Goal: Task Accomplishment & Management: Complete application form

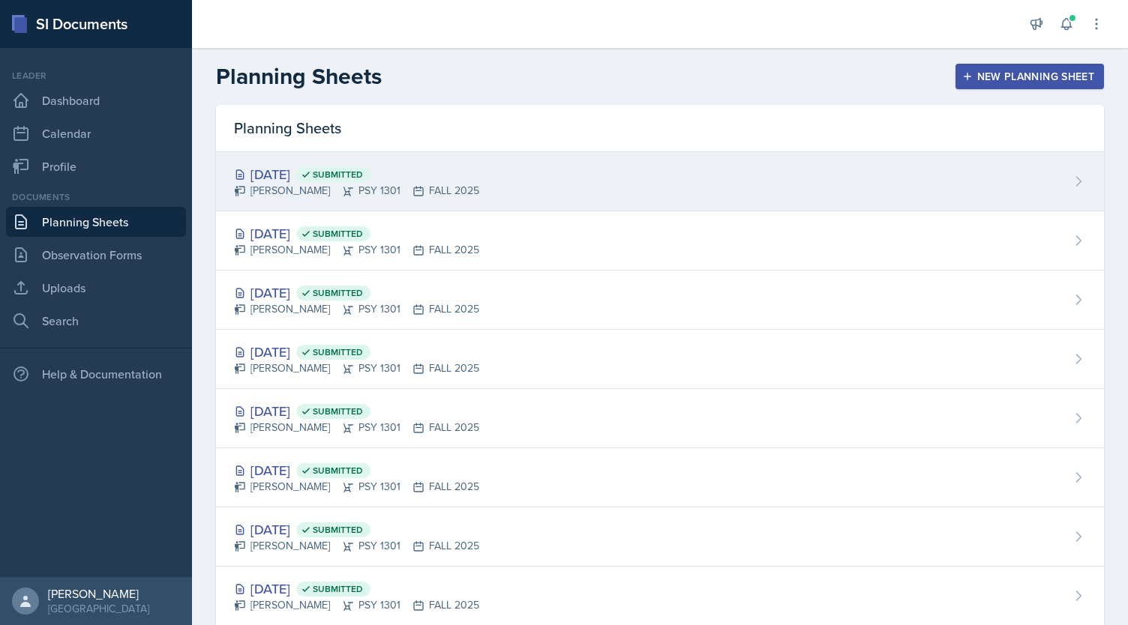
click at [549, 169] on div "Oct 8th, 2025 Submitted Mika Meissner PSY 1301 FALL 2025" at bounding box center [660, 181] width 888 height 59
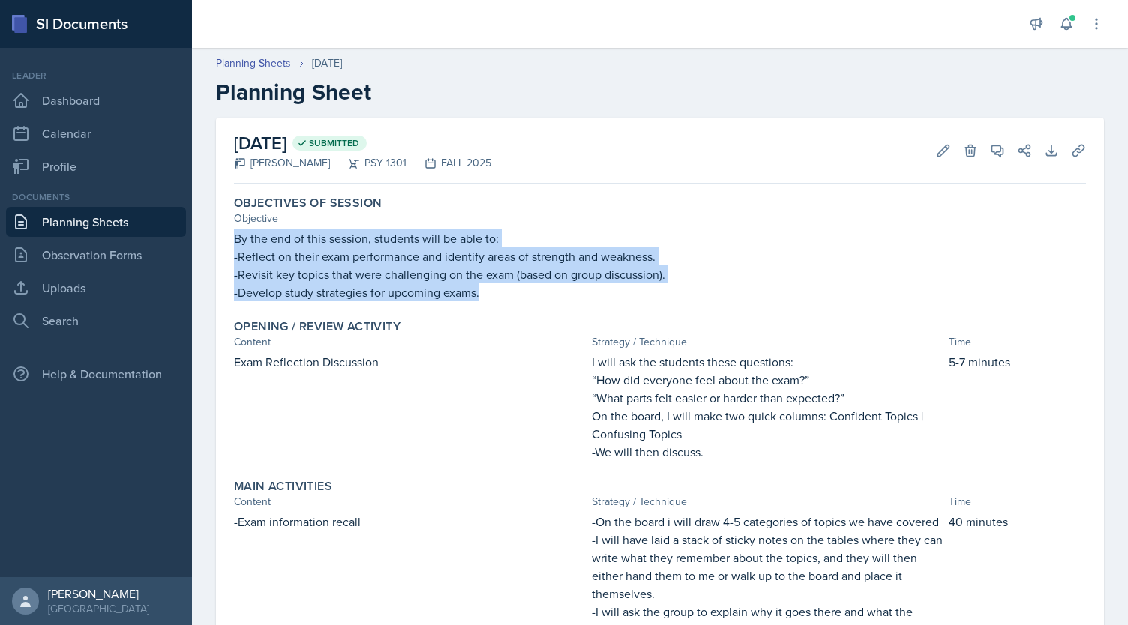
drag, startPoint x: 232, startPoint y: 243, endPoint x: 522, endPoint y: 293, distance: 293.7
click at [522, 293] on div "Objectives of Session Objective By the end of this session, students will be ab…" at bounding box center [660, 249] width 864 height 118
copy div "By the end of this session, students will be able to: -Reflect on their exam pe…"
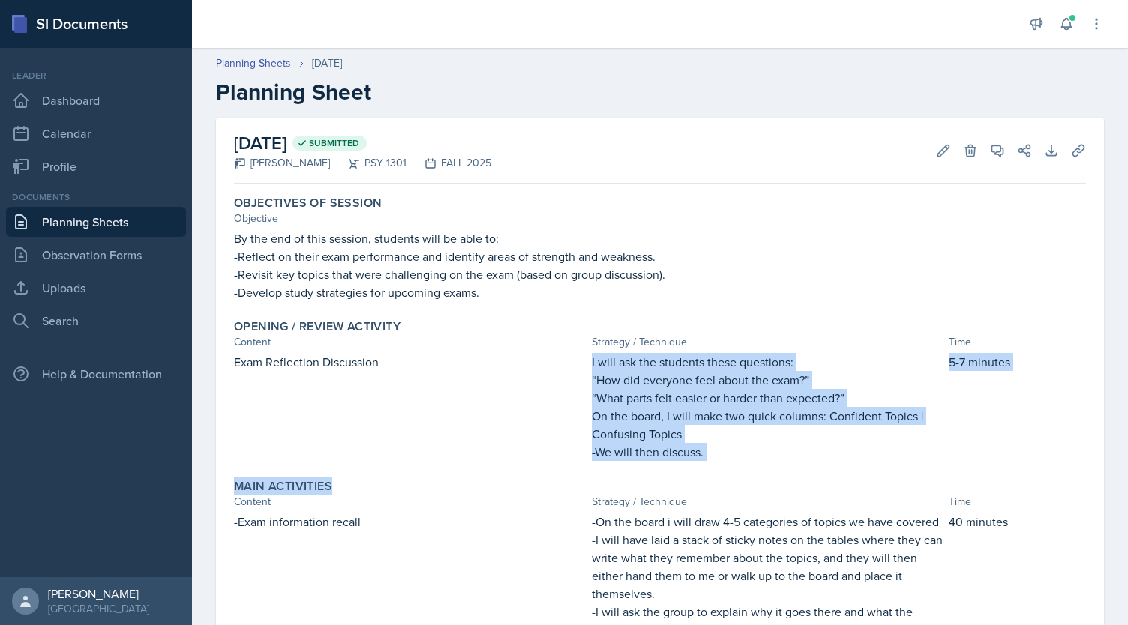
drag, startPoint x: 579, startPoint y: 358, endPoint x: 714, endPoint y: 470, distance: 175.7
click at [714, 470] on div "Objectives of Session Objective By the end of this session, students will be ab…" at bounding box center [660, 610] width 852 height 841
click at [727, 448] on p "-We will then discuss." at bounding box center [768, 452] width 352 height 18
drag, startPoint x: 582, startPoint y: 362, endPoint x: 715, endPoint y: 448, distance: 157.9
click at [715, 448] on div "Exam Reflection Discussion I will ask the students these questions: “How did ev…" at bounding box center [660, 407] width 852 height 108
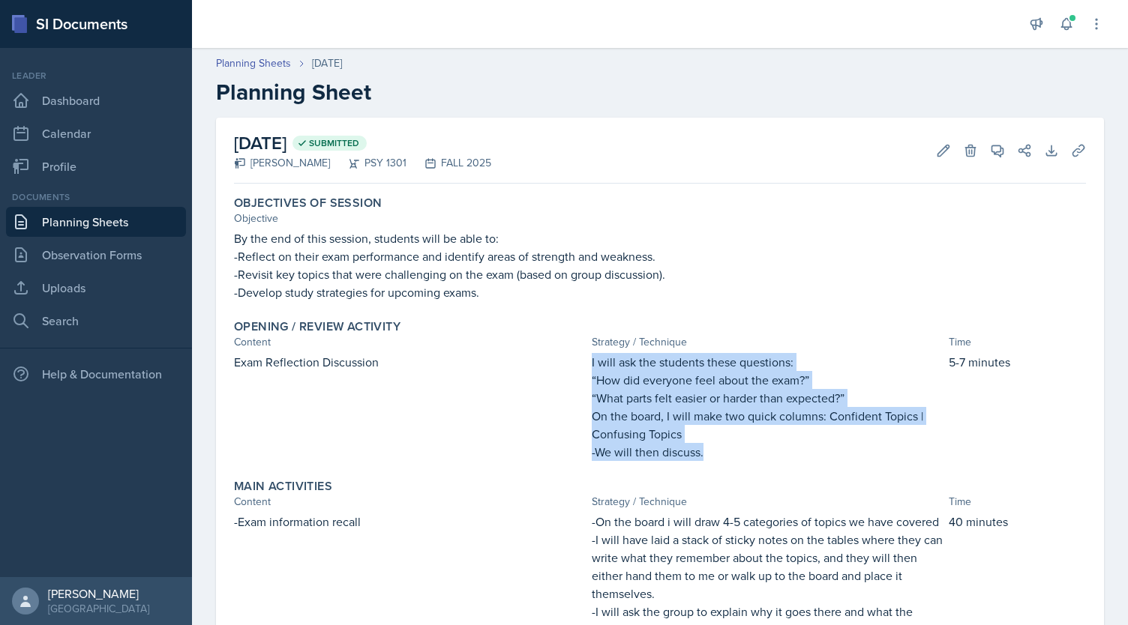
copy div "I will ask the students these questions: “How did everyone feel about the exam?…"
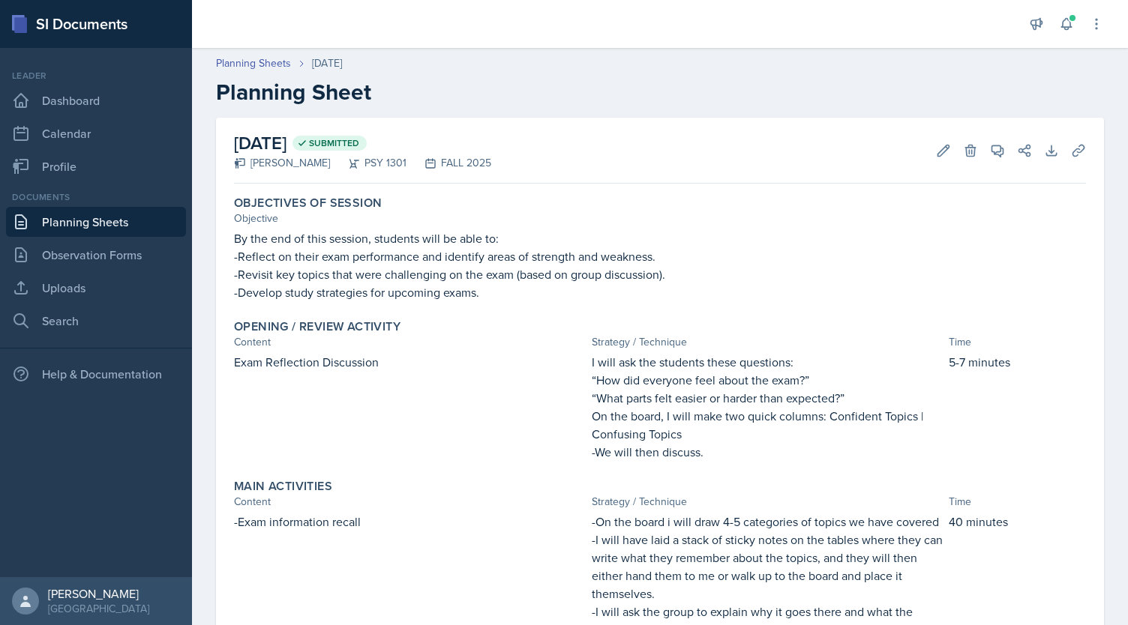
click at [232, 360] on div "Opening / Review Activity Content Strategy / Technique Time Exam Reflection Dis…" at bounding box center [660, 390] width 864 height 154
drag, startPoint x: 235, startPoint y: 360, endPoint x: 403, endPoint y: 373, distance: 168.4
click at [403, 373] on div "Exam Reflection Discussion" at bounding box center [410, 407] width 352 height 108
copy p "Exam Reflection Discussion"
click at [921, 376] on p "“How did everyone feel about the exam?”" at bounding box center [768, 380] width 352 height 18
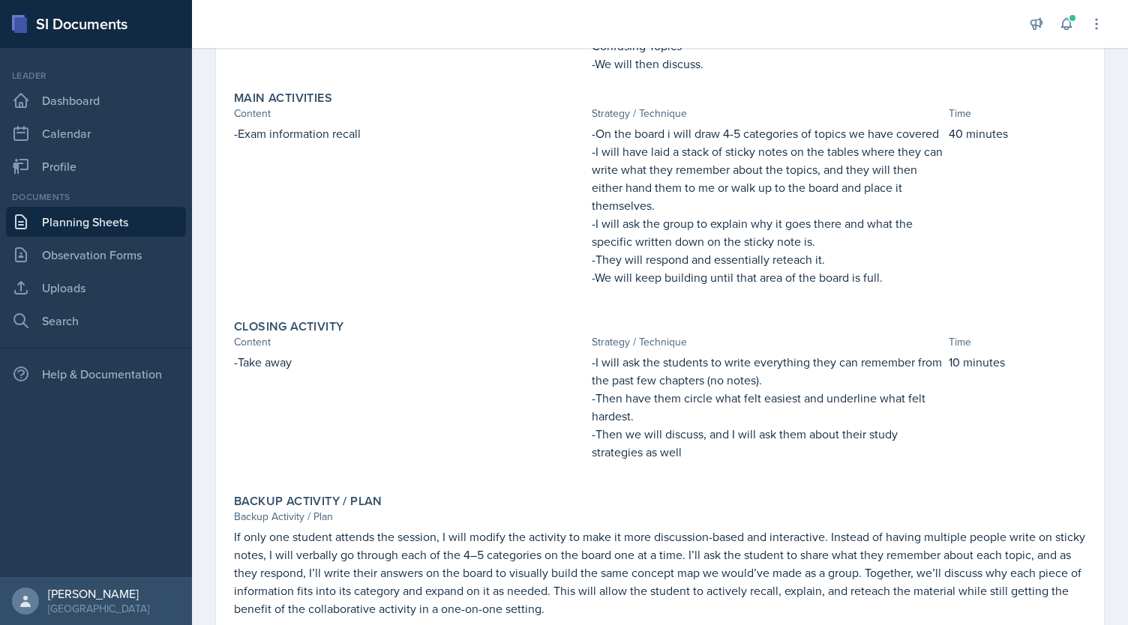
scroll to position [388, 0]
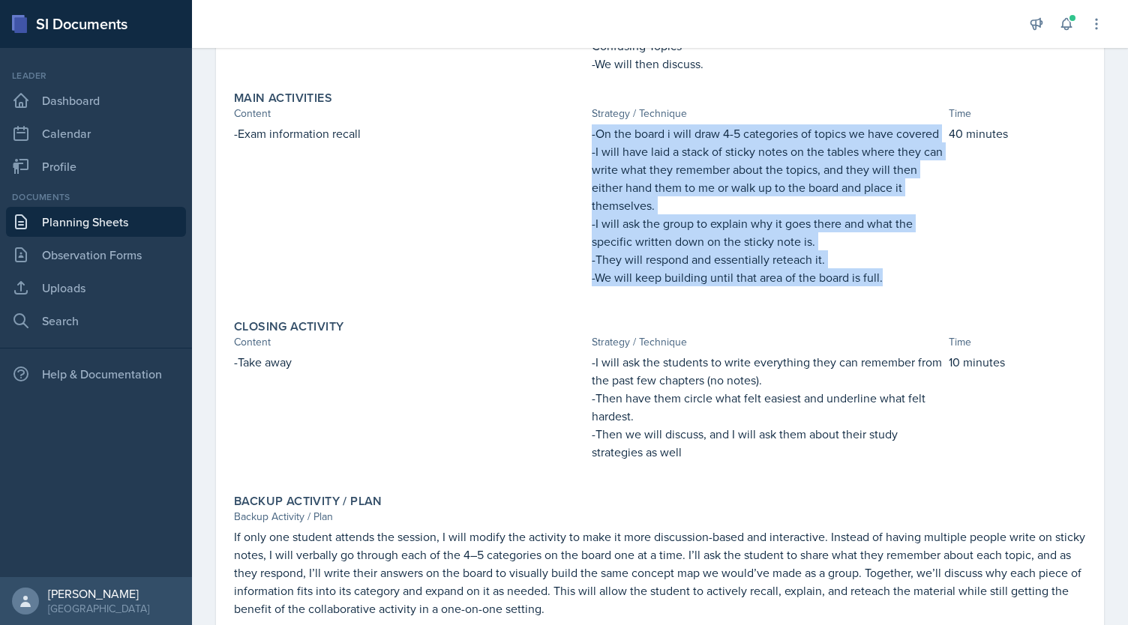
drag, startPoint x: 586, startPoint y: 133, endPoint x: 880, endPoint y: 290, distance: 333.1
click at [880, 290] on div "-On the board i will draw 4-5 categories of topics we have covered -I will have…" at bounding box center [768, 212] width 352 height 177
copy div "-On the board i will draw 4-5 categories of topics we have covered -I will have…"
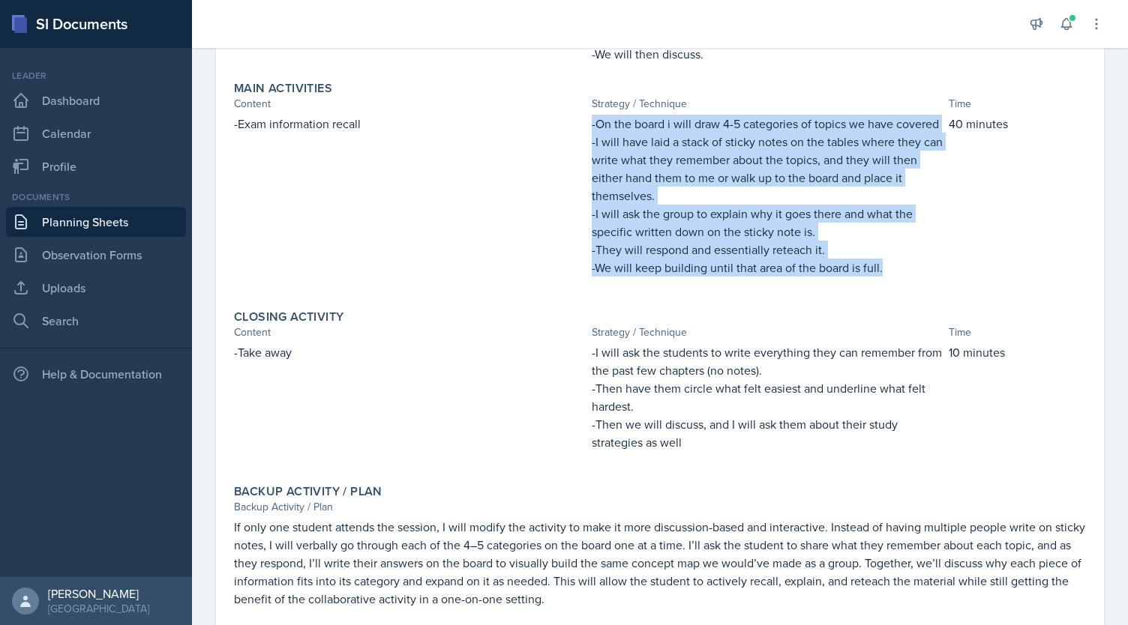
scroll to position [408, 0]
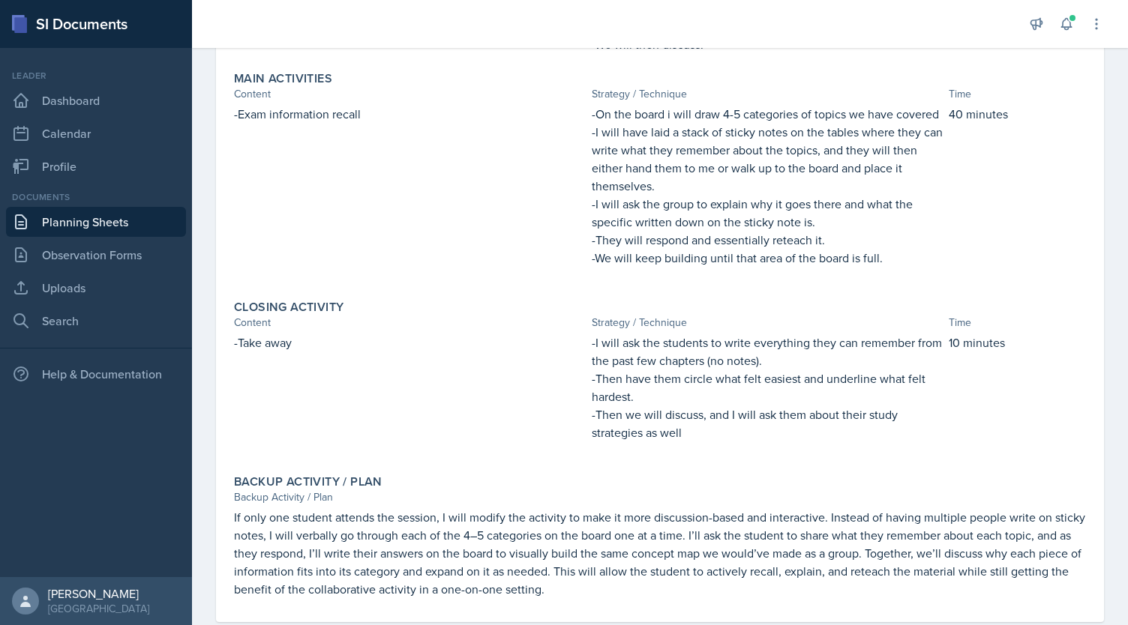
click at [583, 364] on div "-Take away -I will ask the students to write everything they can remember from …" at bounding box center [660, 395] width 852 height 123
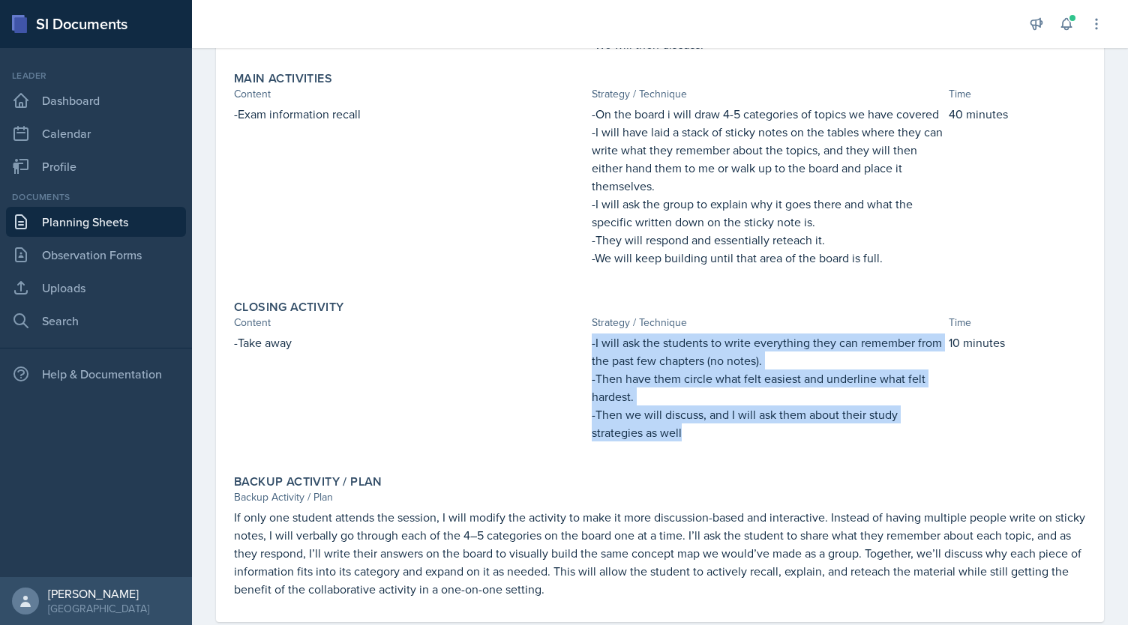
drag, startPoint x: 584, startPoint y: 361, endPoint x: 703, endPoint y: 460, distance: 154.4
click at [703, 457] on div "-Take away -I will ask the students to write everything they can remember from …" at bounding box center [660, 395] width 852 height 123
drag, startPoint x: 624, startPoint y: 437, endPoint x: 666, endPoint y: 446, distance: 42.9
click at [666, 442] on p "-Then we will discuss, and I will ask them about their study strategies as well" at bounding box center [768, 424] width 352 height 36
copy div "-I will ask the students to write everything they can remember from the past fe…"
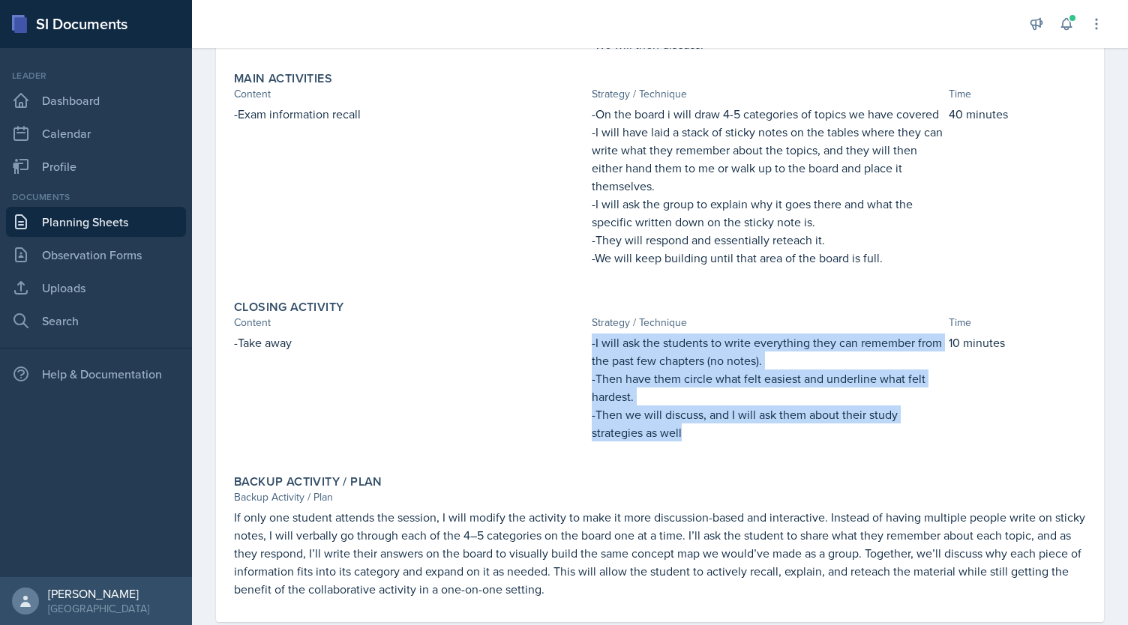
scroll to position [459, 0]
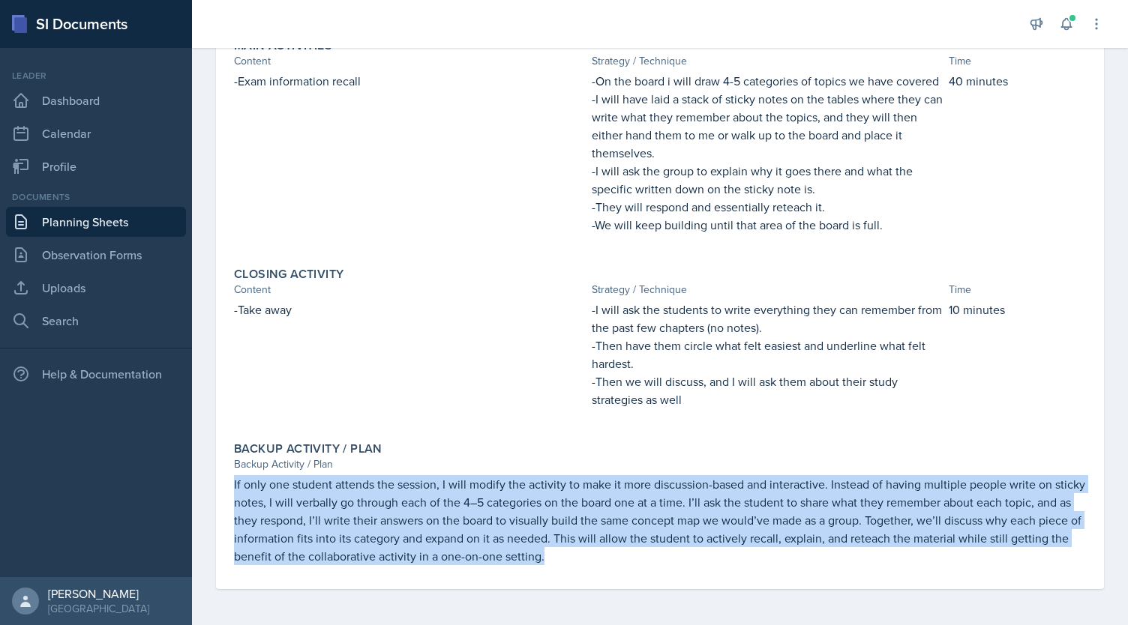
drag, startPoint x: 631, startPoint y: 562, endPoint x: 202, endPoint y: 485, distance: 434.9
click at [202, 485] on div "October 8th, 2025 Submitted Mika Meissner PSY 1301 FALL 2025 Edit Delete View C…" at bounding box center [660, 151] width 936 height 948
copy p "If only one student attends the session, I will modify the activity to make it …"
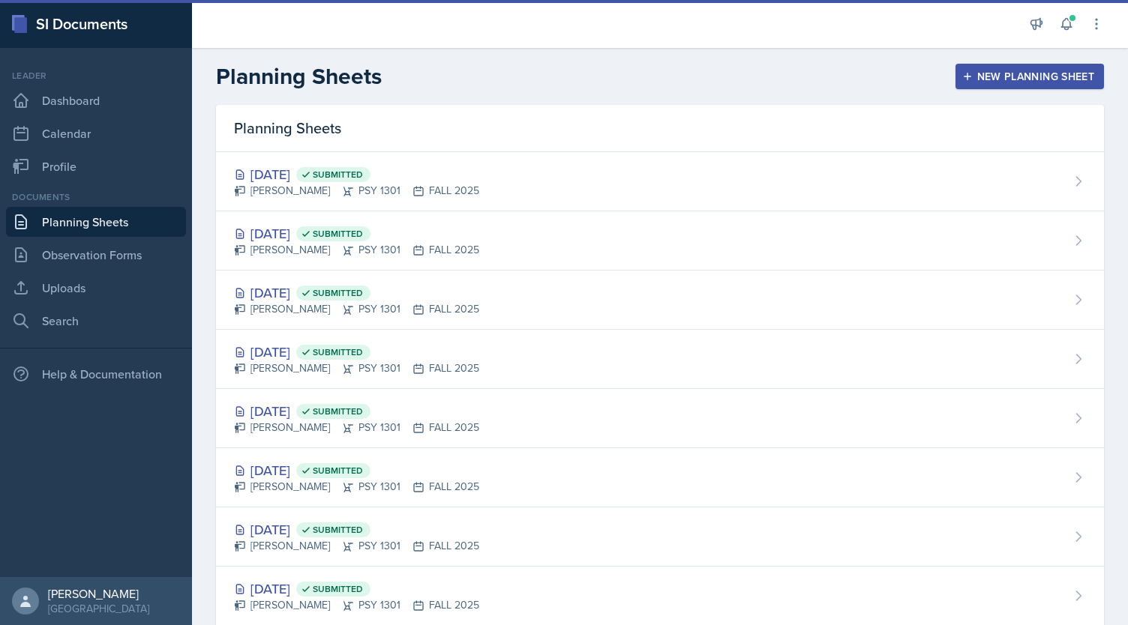
click at [990, 79] on div "New Planning Sheet" at bounding box center [1029, 76] width 129 height 12
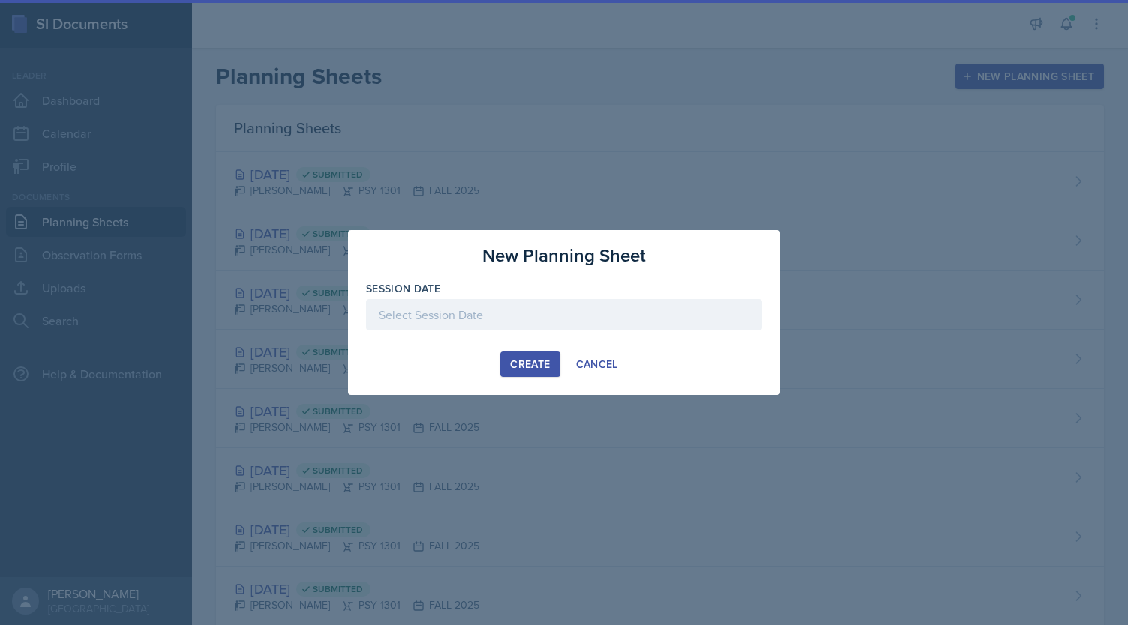
click at [628, 322] on div at bounding box center [564, 314] width 396 height 31
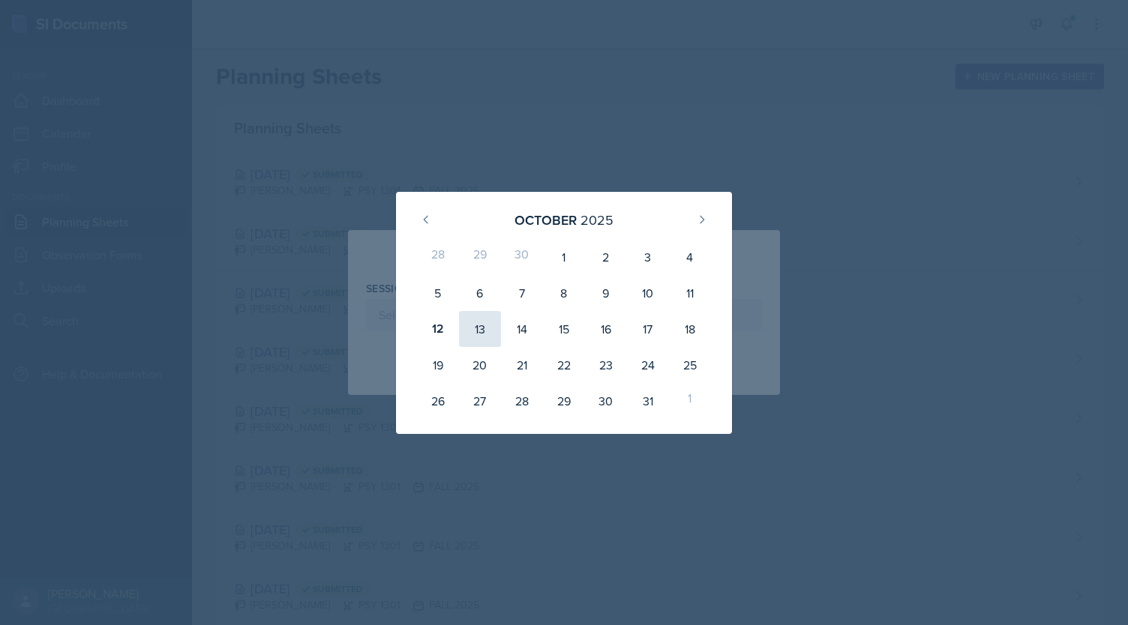
click at [478, 328] on div "13" at bounding box center [480, 329] width 42 height 36
type input "[DATE]"
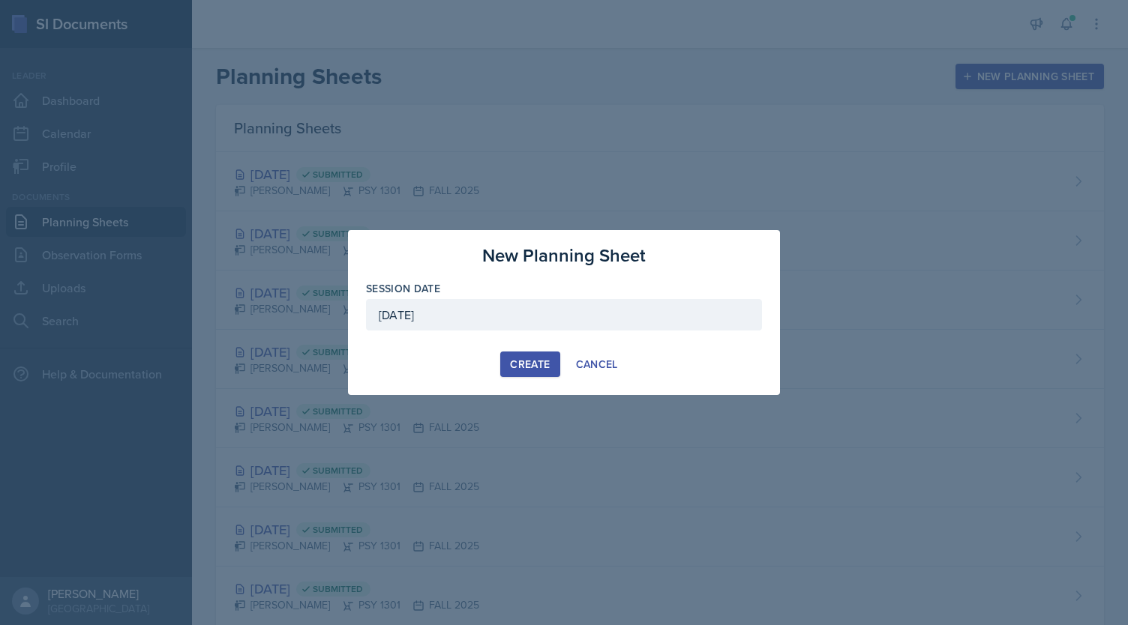
click at [515, 365] on div "Create" at bounding box center [530, 364] width 40 height 12
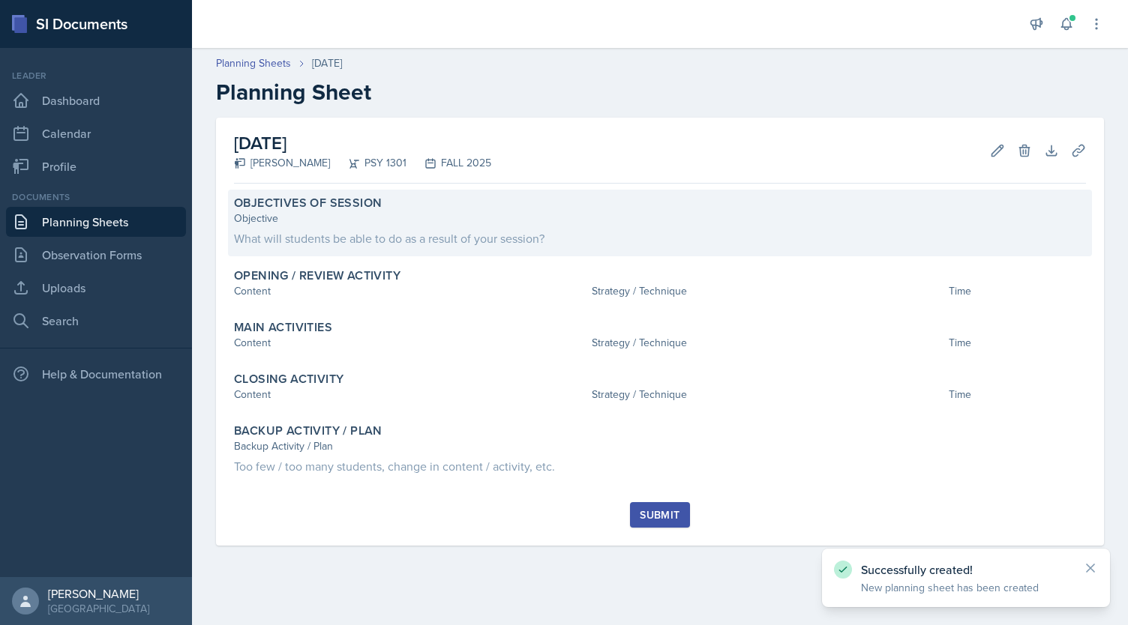
click at [456, 235] on div "What will students be able to do as a result of your session?" at bounding box center [660, 238] width 852 height 18
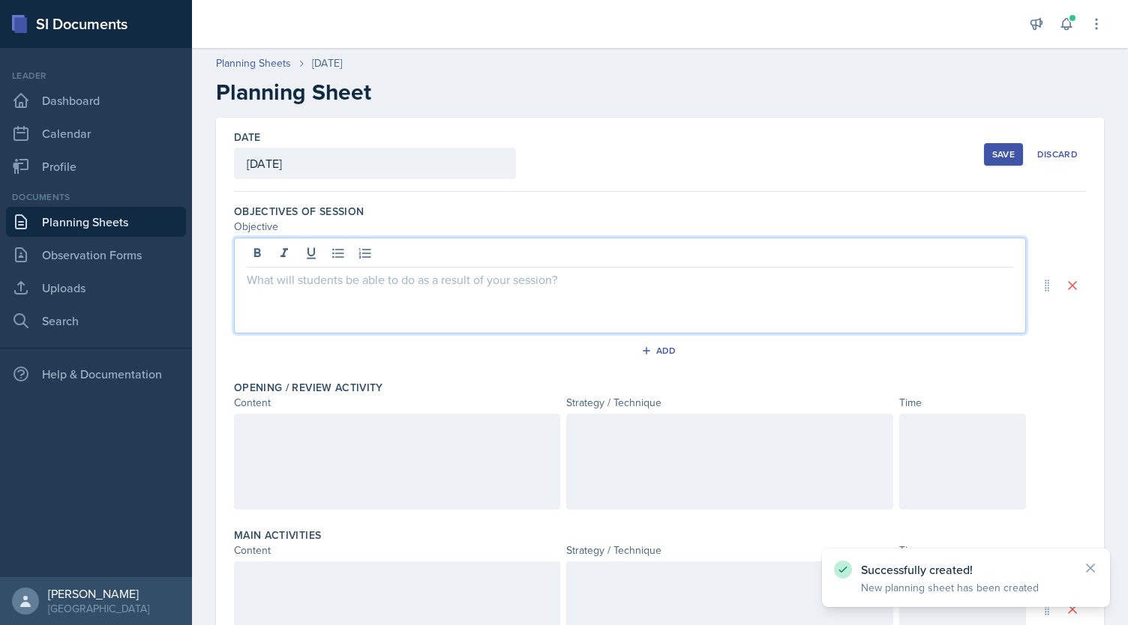
click at [454, 260] on div at bounding box center [630, 286] width 792 height 96
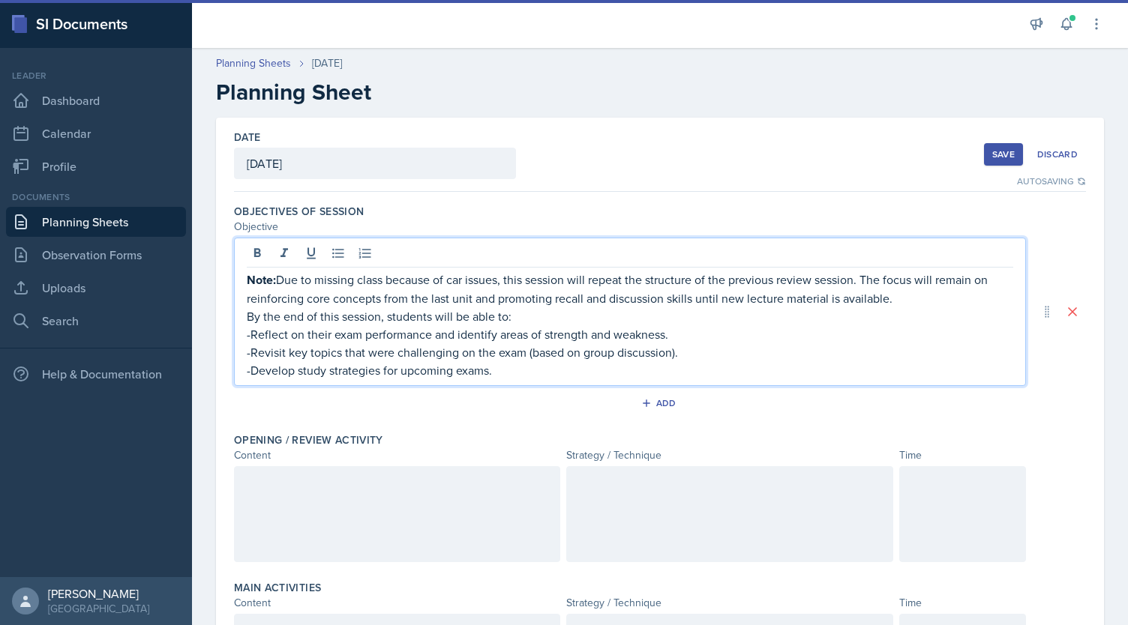
click at [654, 497] on div at bounding box center [729, 514] width 326 height 96
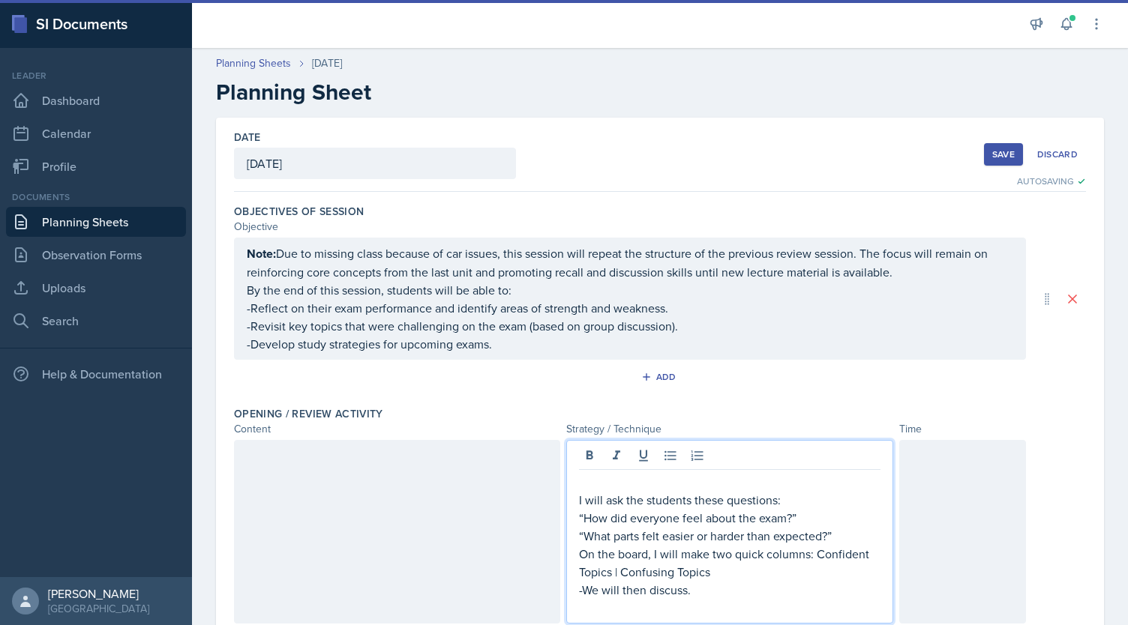
click at [457, 503] on div at bounding box center [397, 532] width 326 height 184
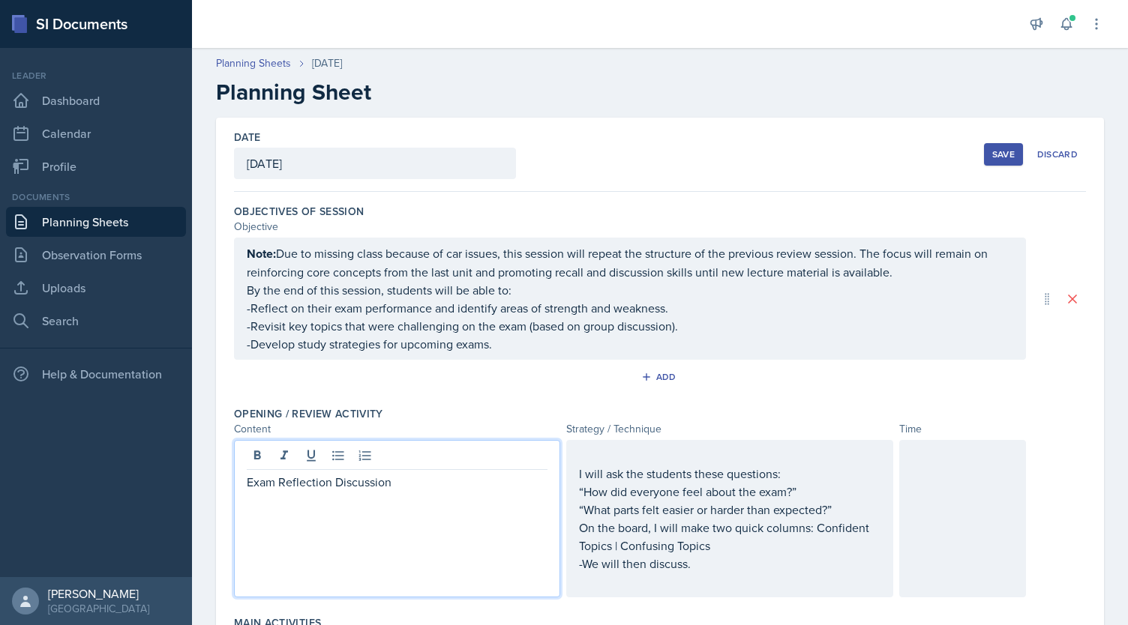
click at [895, 272] on p "Note: Due to missing class because of car issues, this session will repeat the …" at bounding box center [630, 262] width 766 height 37
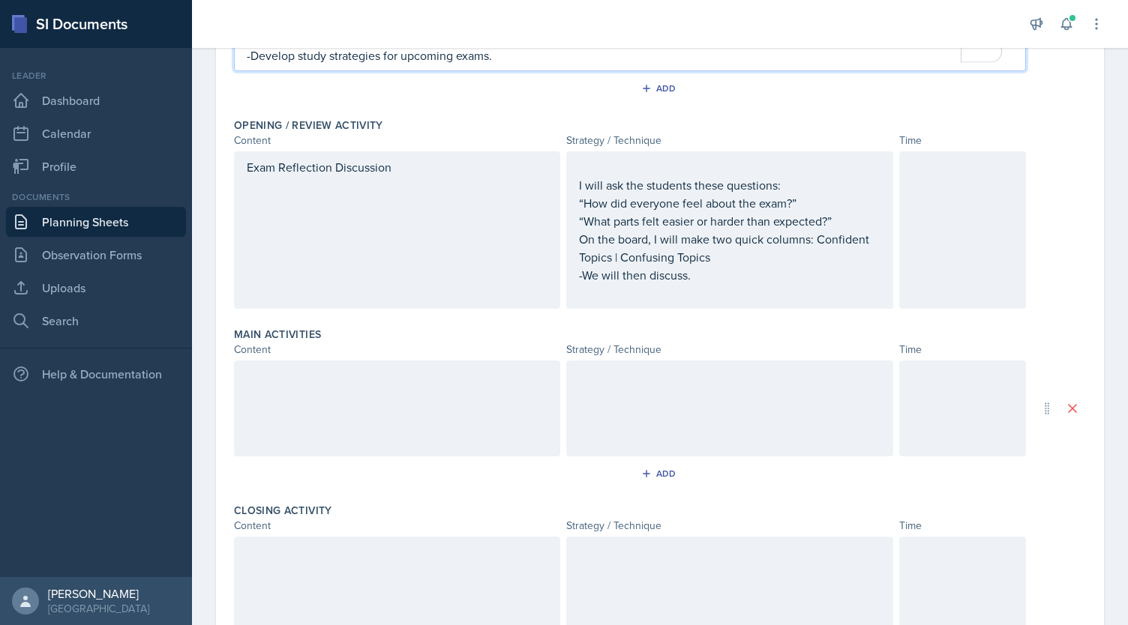
click at [921, 218] on div at bounding box center [962, 229] width 127 height 157
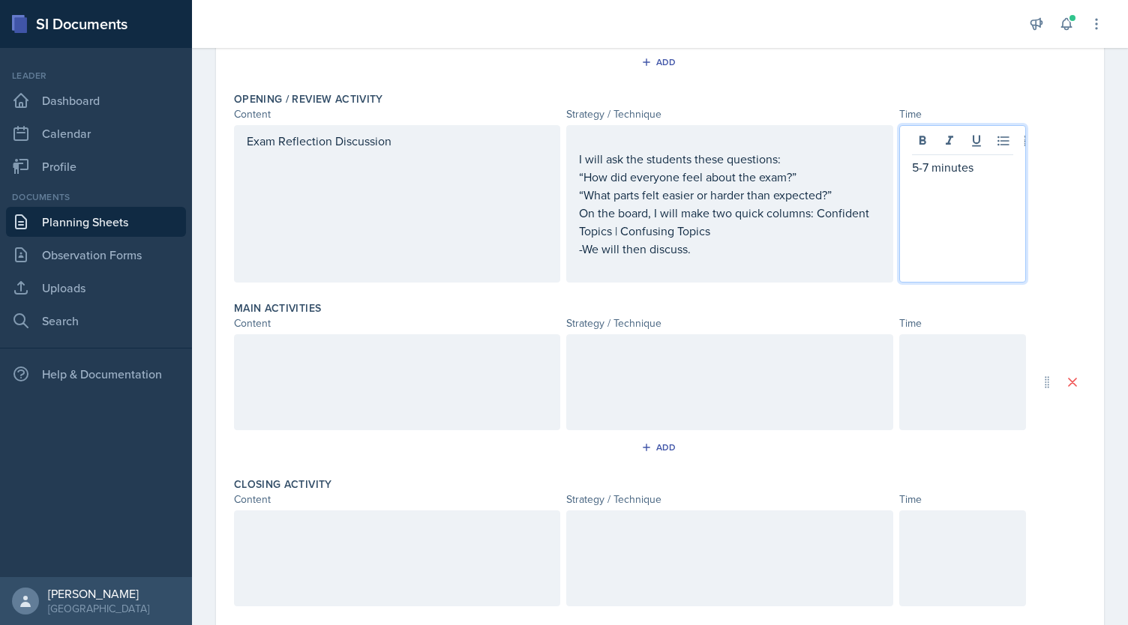
click at [678, 356] on div at bounding box center [729, 382] width 326 height 96
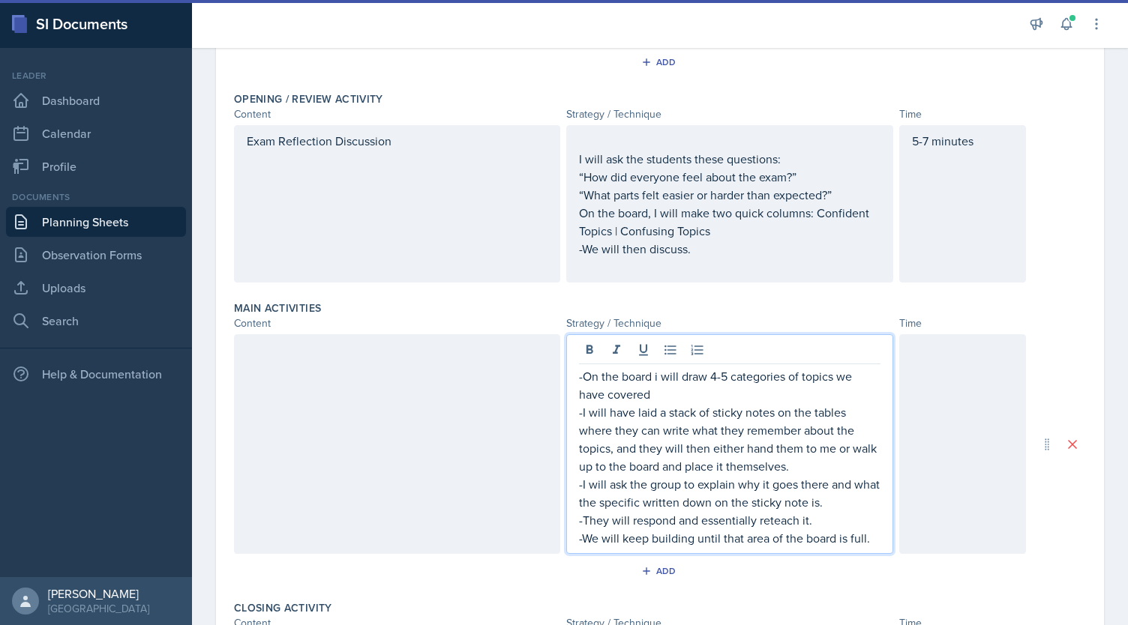
click at [408, 407] on div at bounding box center [397, 444] width 326 height 220
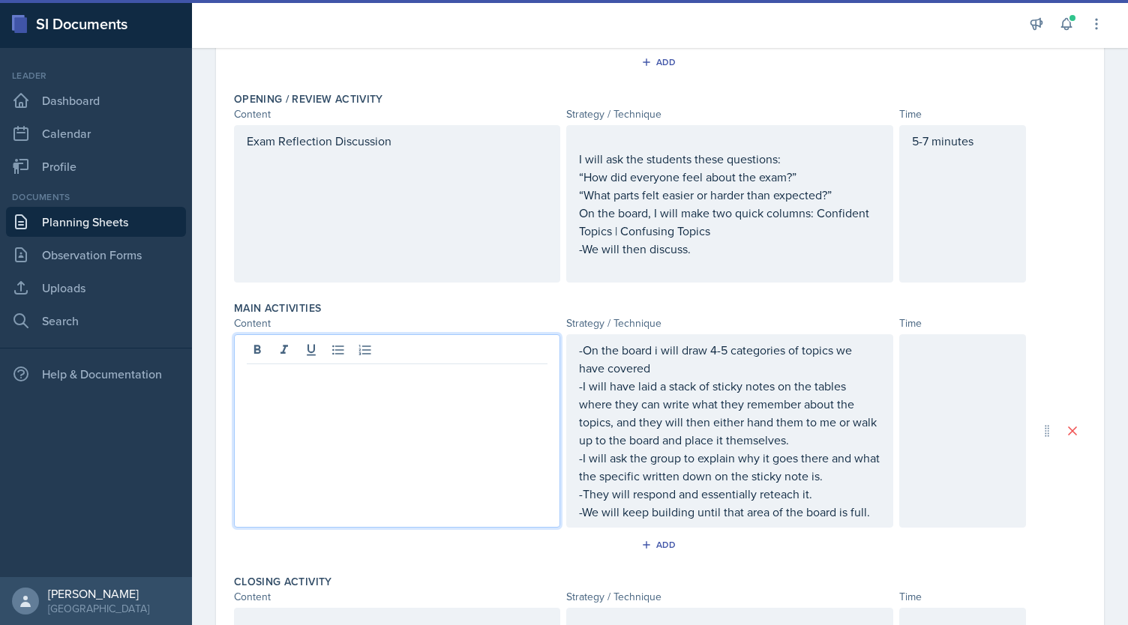
scroll to position [358, 0]
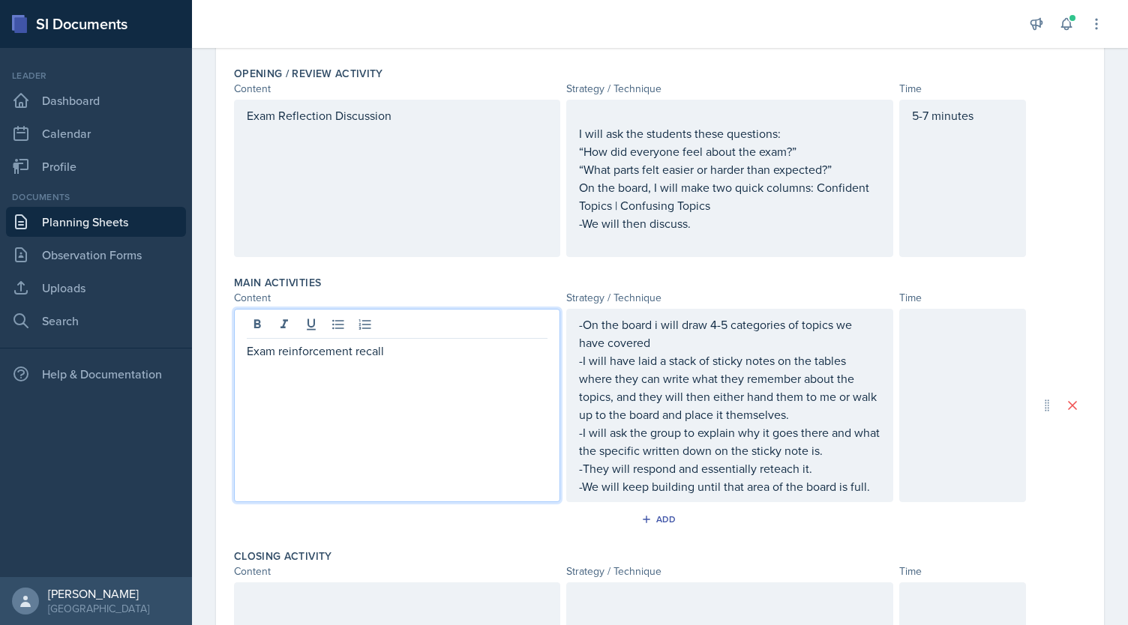
click at [939, 386] on div at bounding box center [962, 405] width 127 height 193
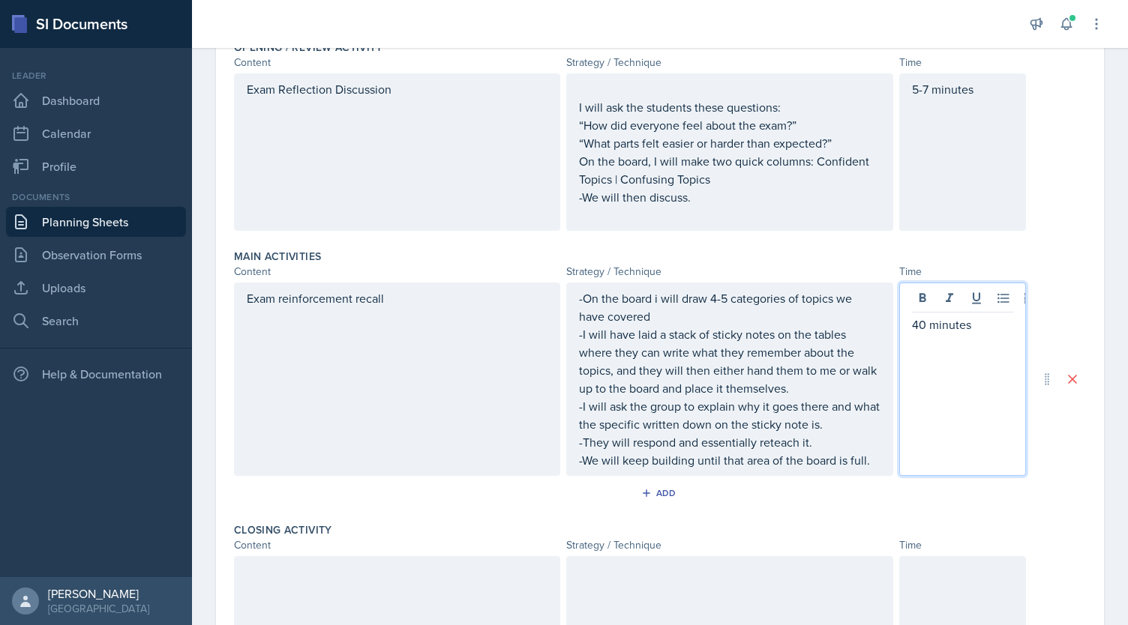
scroll to position [616, 0]
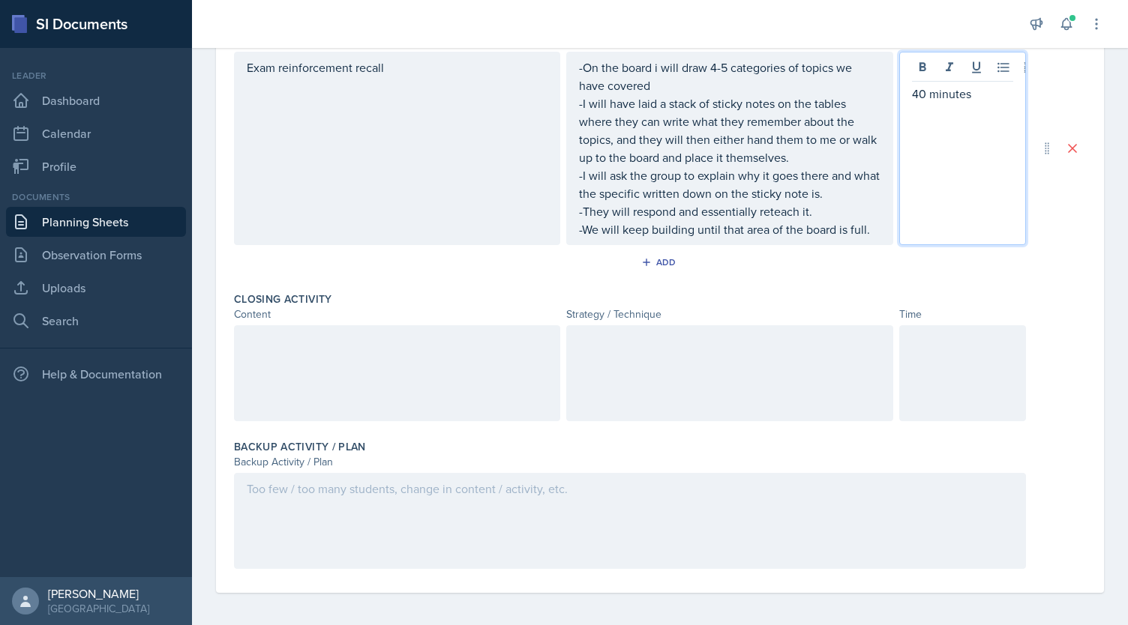
click at [409, 362] on div at bounding box center [397, 373] width 326 height 96
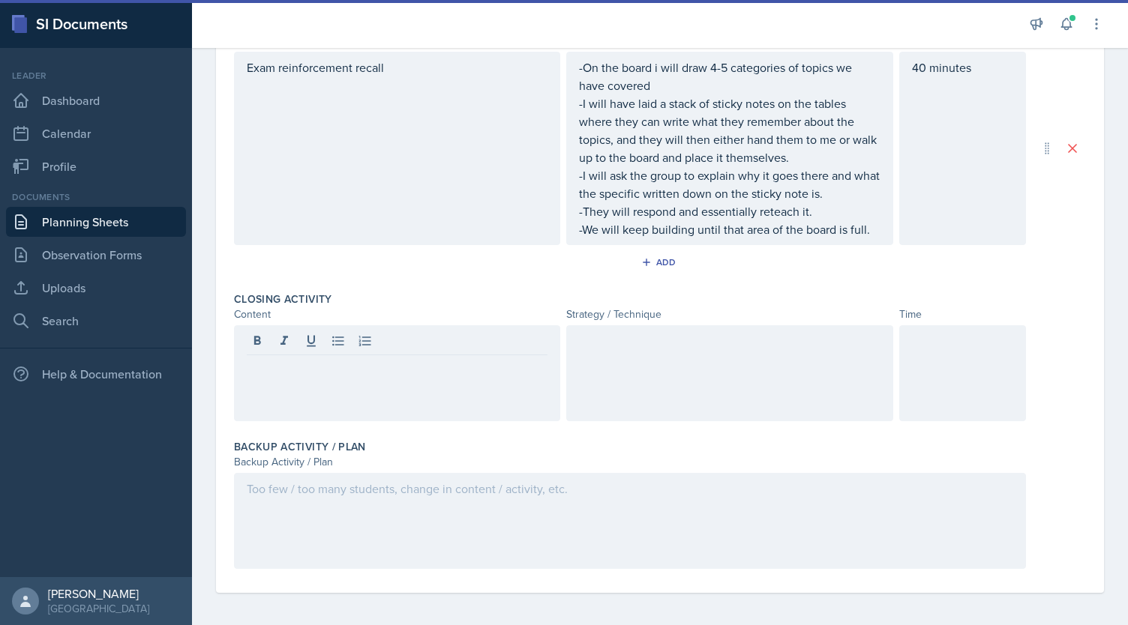
click at [787, 353] on div at bounding box center [729, 373] width 326 height 96
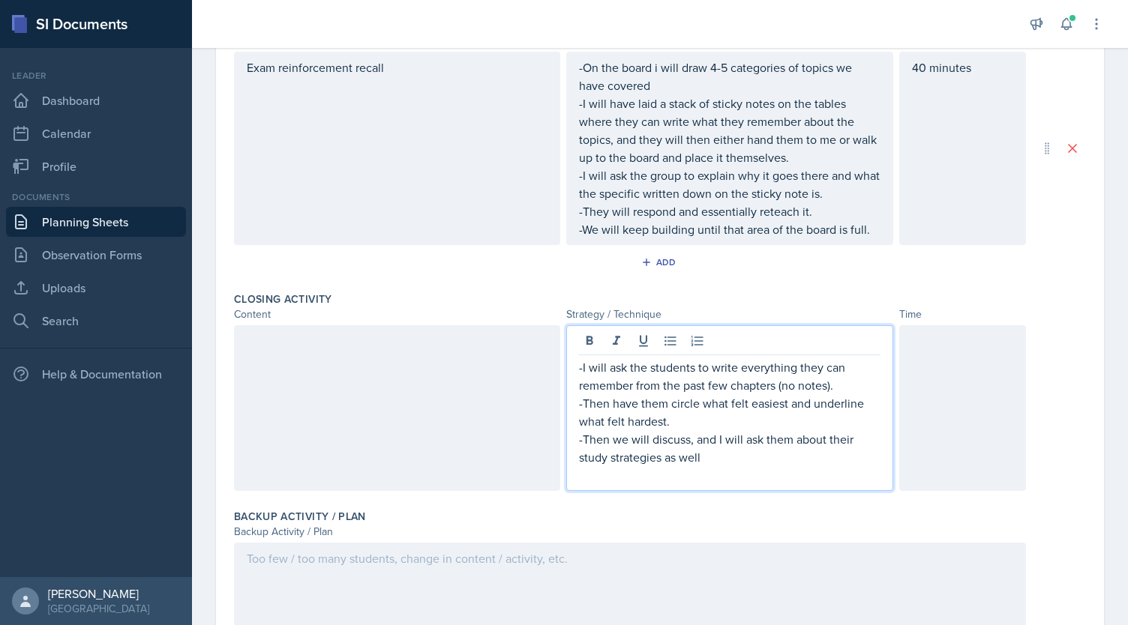
scroll to position [642, 0]
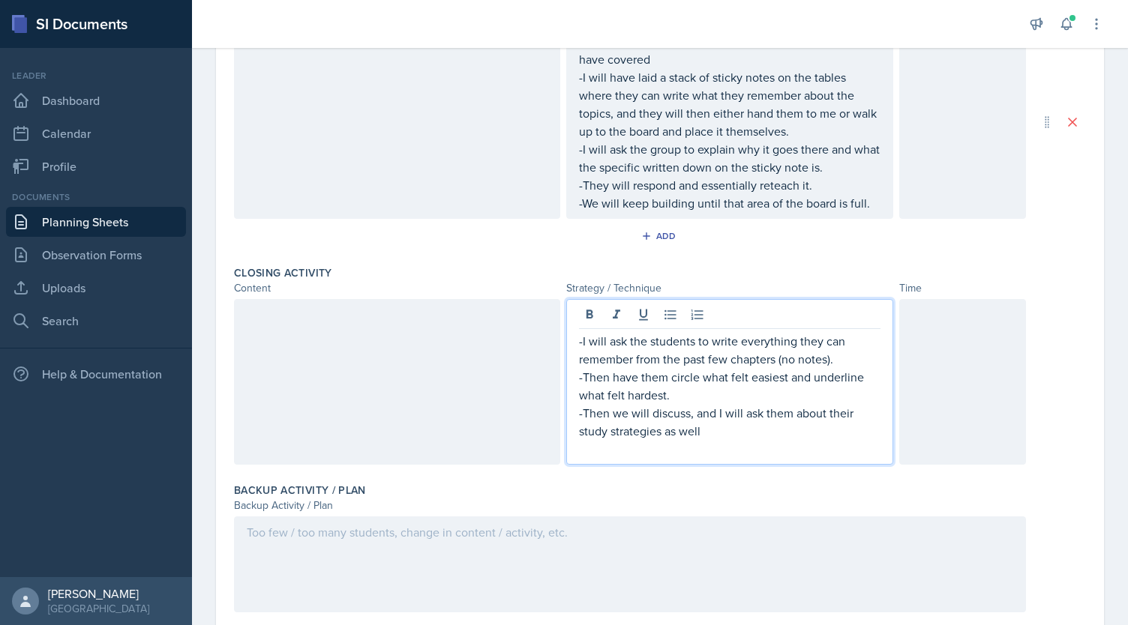
click at [421, 344] on div at bounding box center [397, 382] width 326 height 166
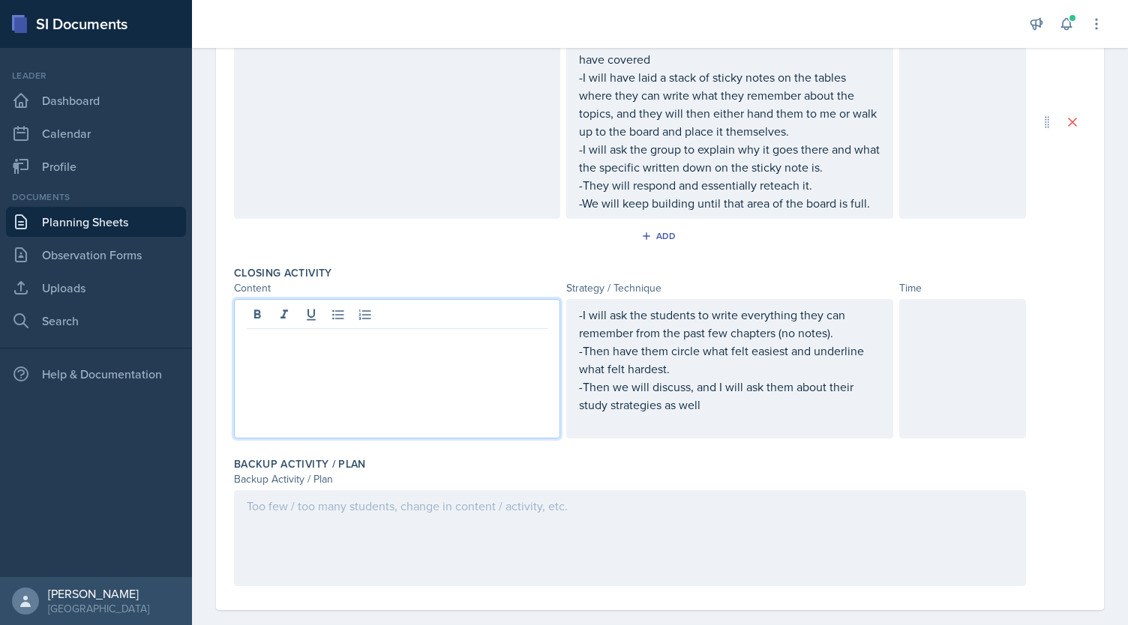
scroll to position [658, 0]
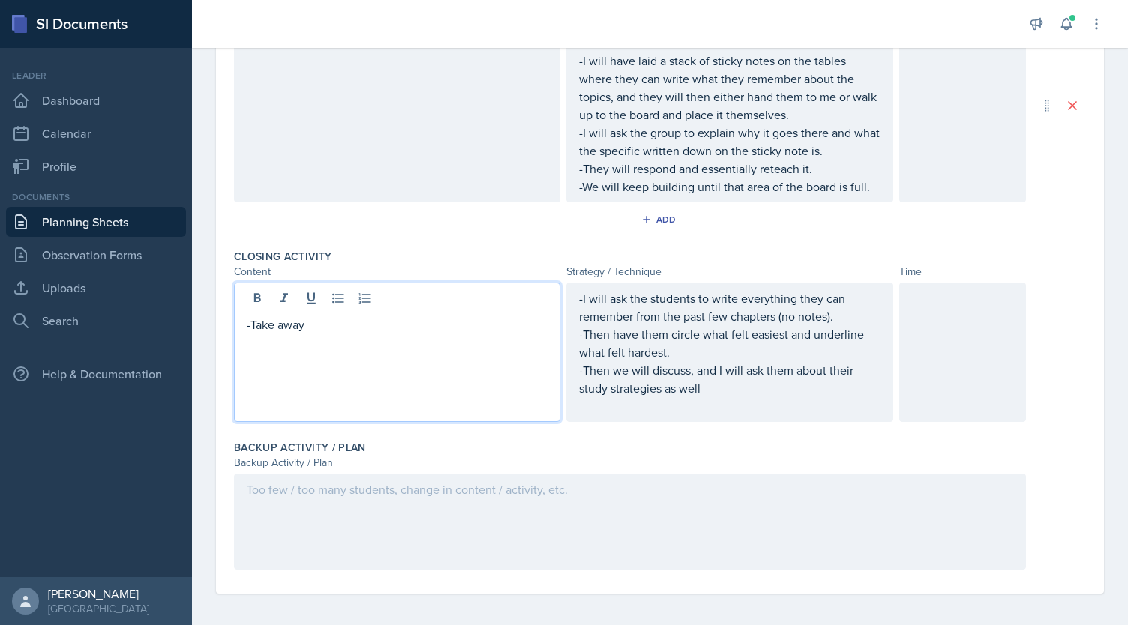
click at [938, 344] on div at bounding box center [962, 352] width 127 height 139
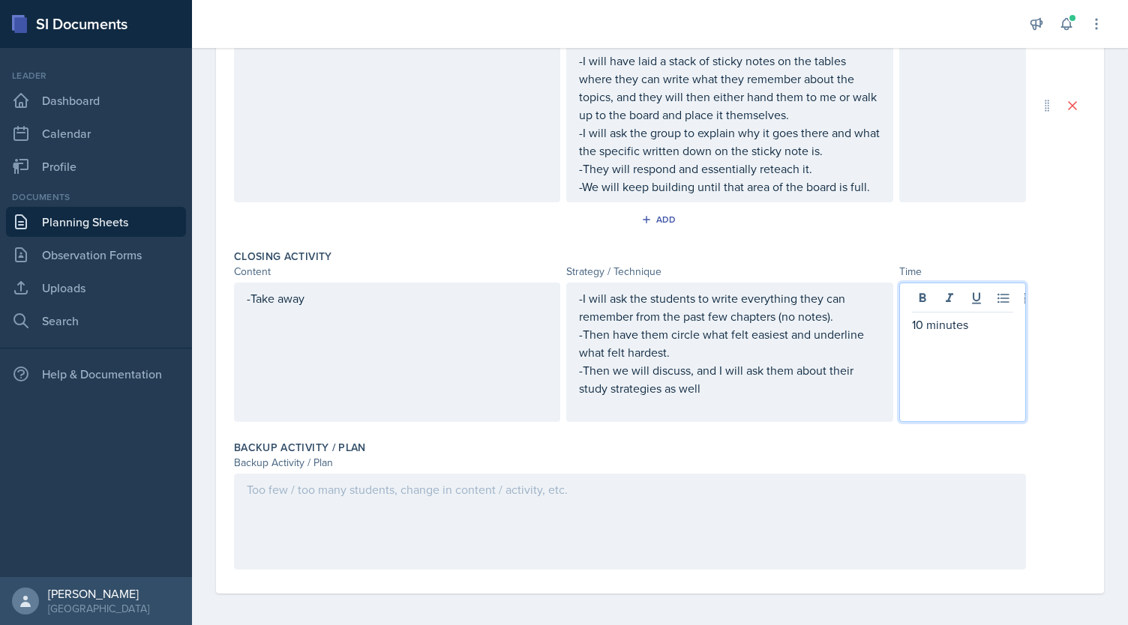
click at [666, 524] on div at bounding box center [630, 522] width 792 height 96
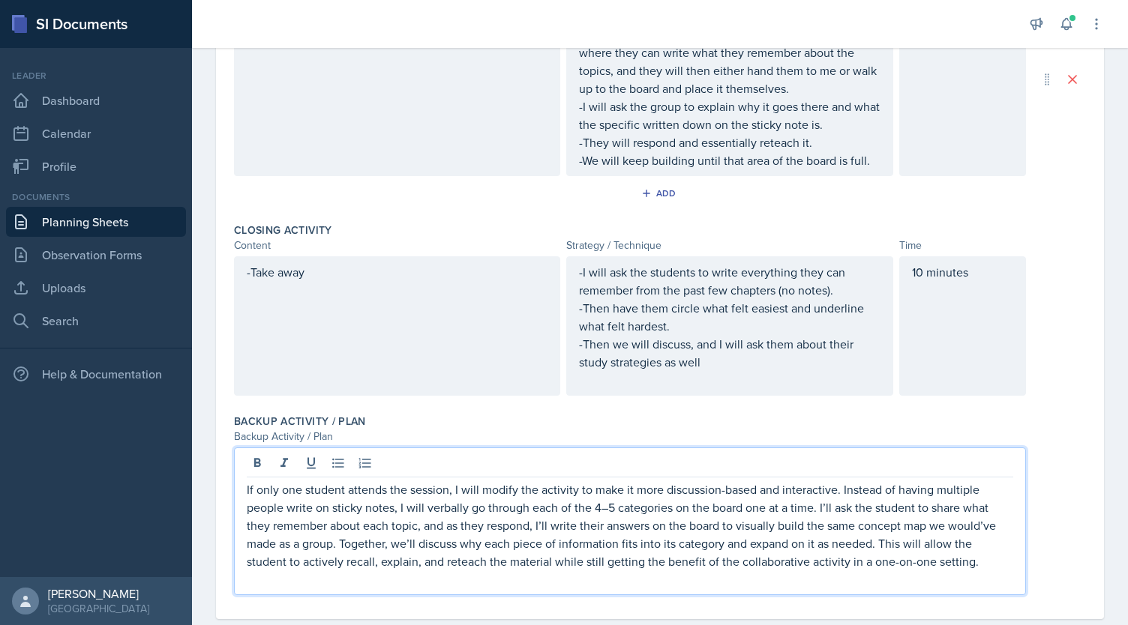
scroll to position [0, 0]
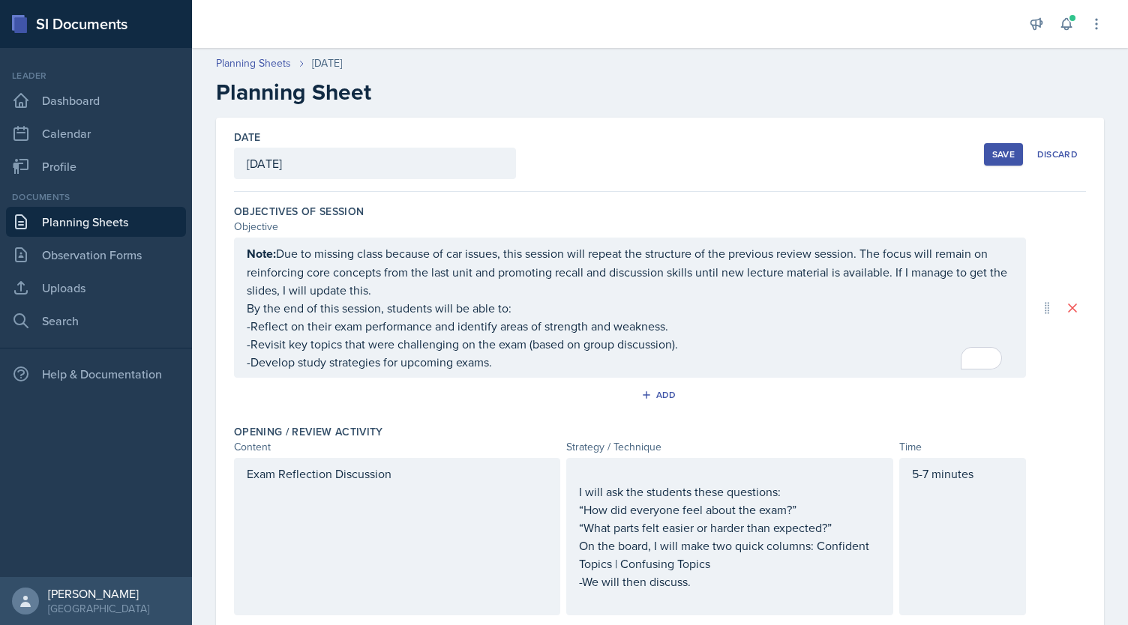
click at [996, 150] on div "Save" at bounding box center [1003, 154] width 22 height 12
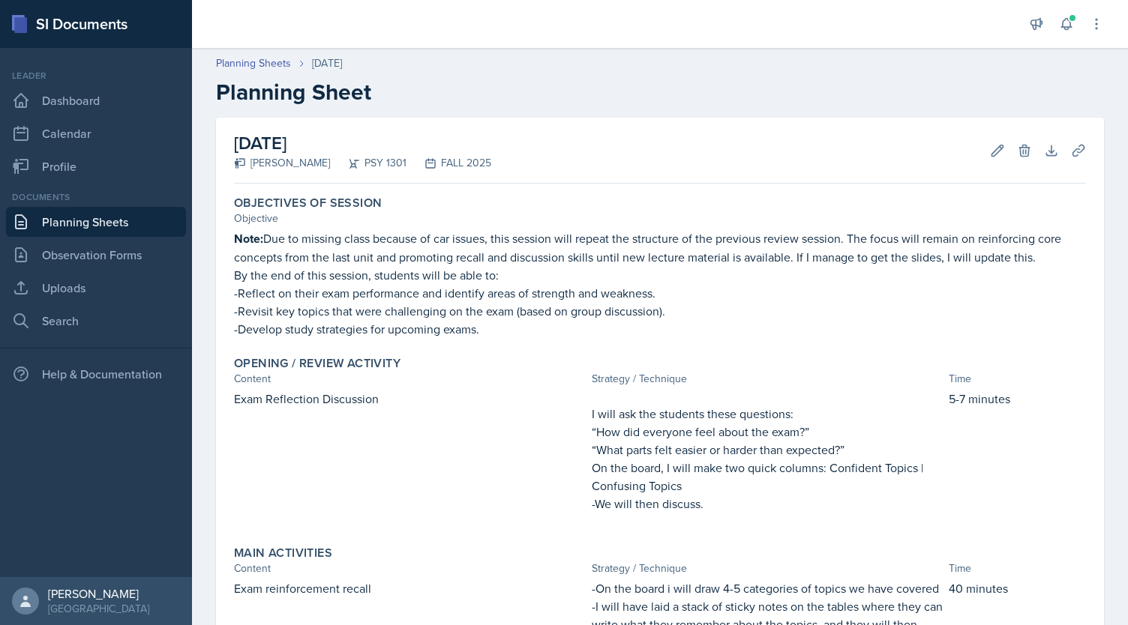
scroll to position [568, 0]
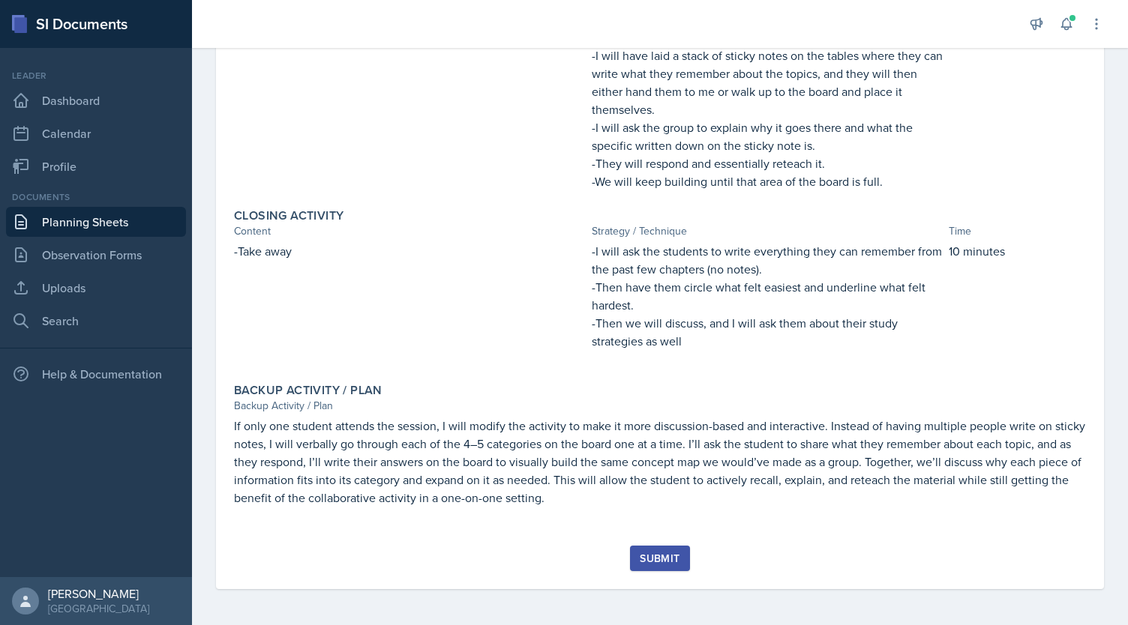
click at [642, 557] on div "Submit" at bounding box center [660, 559] width 40 height 12
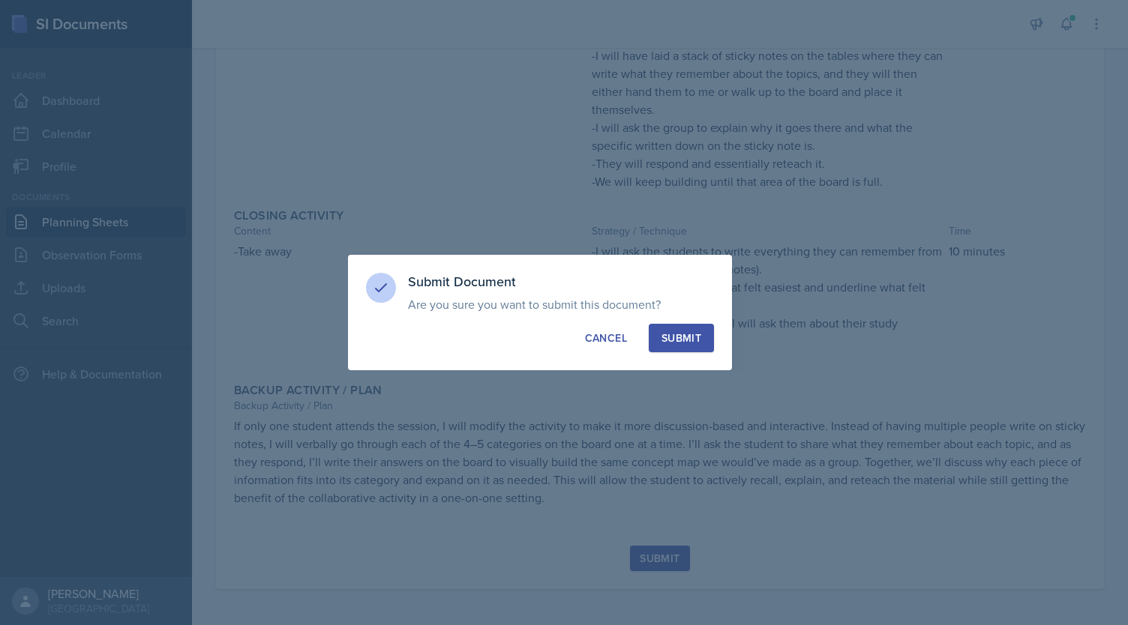
click at [678, 334] on div "Submit" at bounding box center [681, 338] width 40 height 15
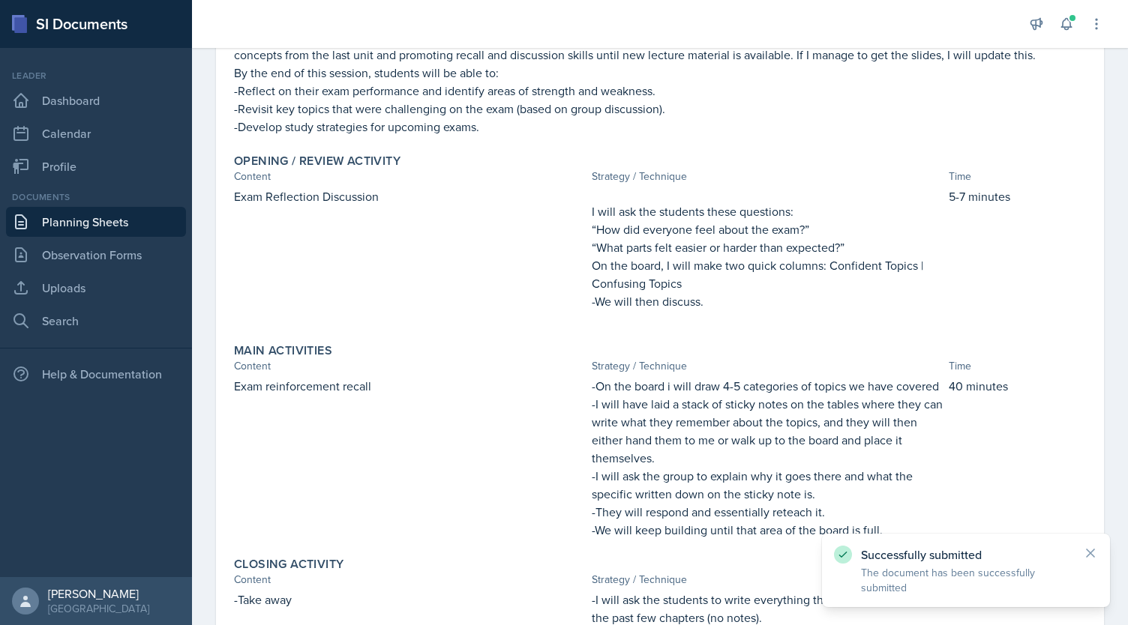
scroll to position [0, 0]
